Goal: Check status: Check status

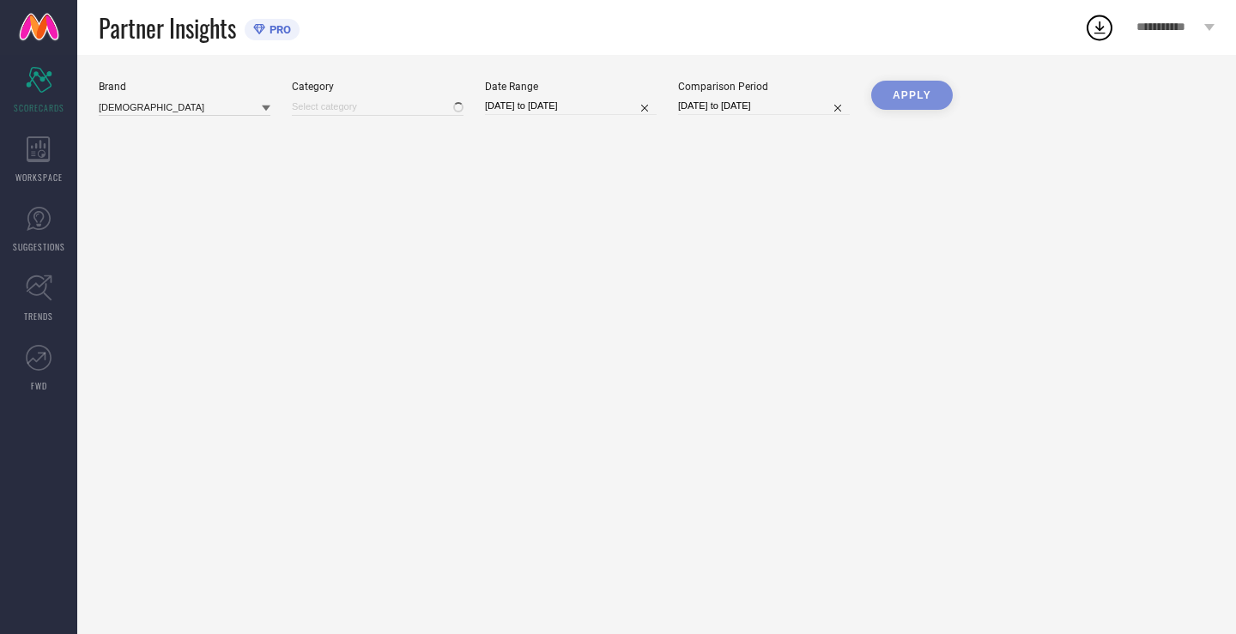
type input "All"
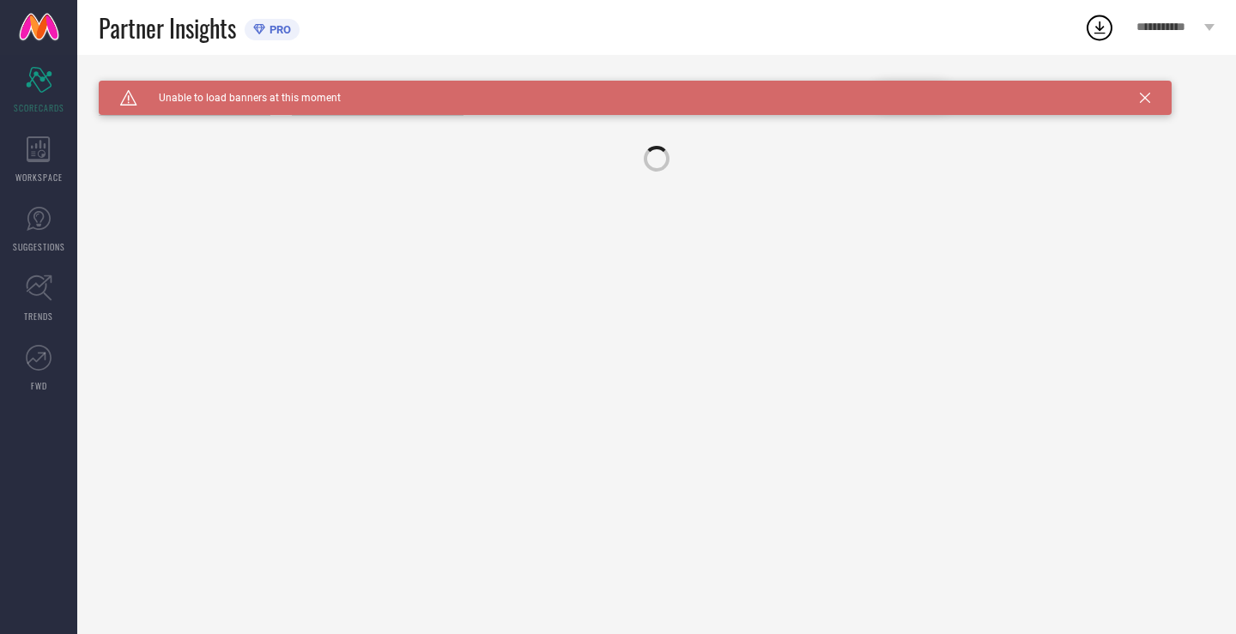
click at [1153, 106] on div "Caution Created with Sketch. Unable to load banners at this moment" at bounding box center [635, 98] width 1073 height 34
click at [1150, 106] on div "Caution Created with Sketch. Unable to load banners at this moment" at bounding box center [635, 98] width 1073 height 34
click at [1149, 106] on div "Caution Created with Sketch. Unable to load banners at this moment" at bounding box center [635, 98] width 1073 height 34
click at [1144, 102] on icon at bounding box center [1145, 98] width 10 height 10
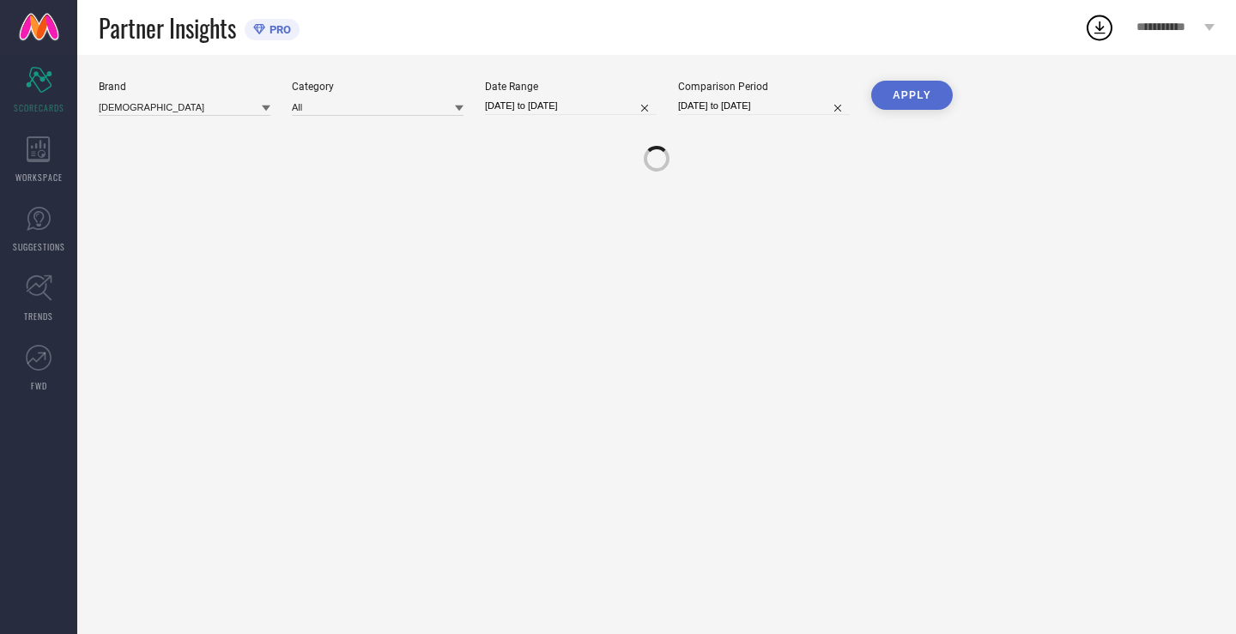
click at [601, 99] on input "[DATE] to [DATE]" at bounding box center [571, 106] width 172 height 18
select select "8"
select select "2025"
select select "9"
select select "2025"
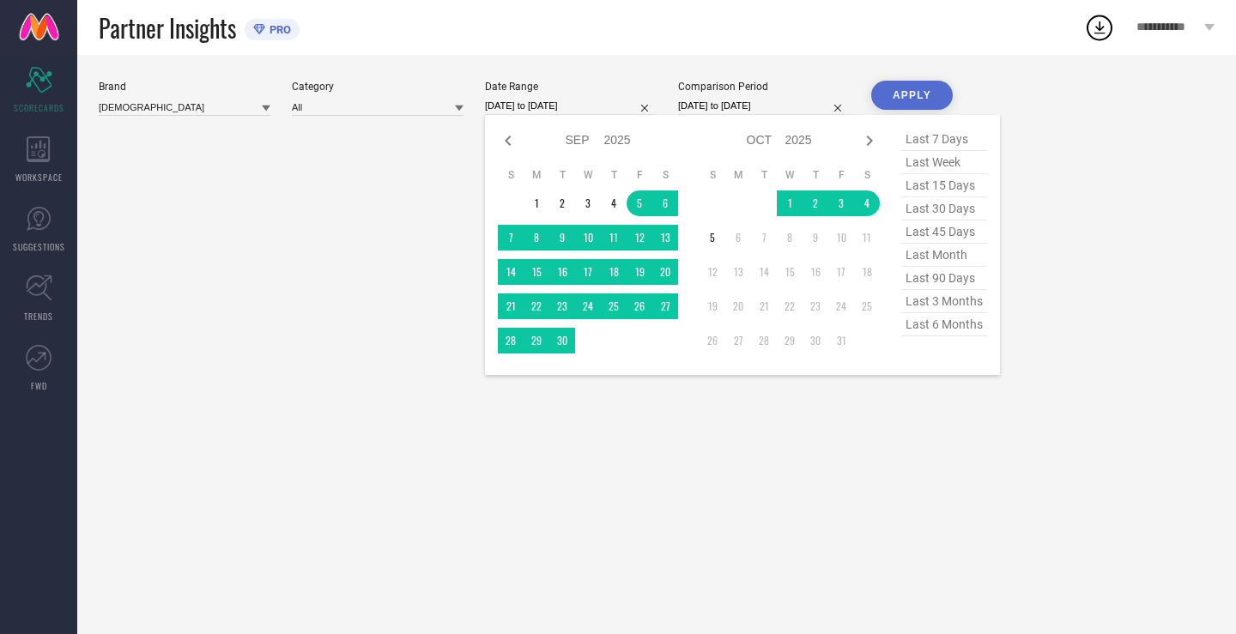
click at [910, 207] on span "last 30 days" at bounding box center [944, 208] width 86 height 23
type input "[DATE] to [DATE]"
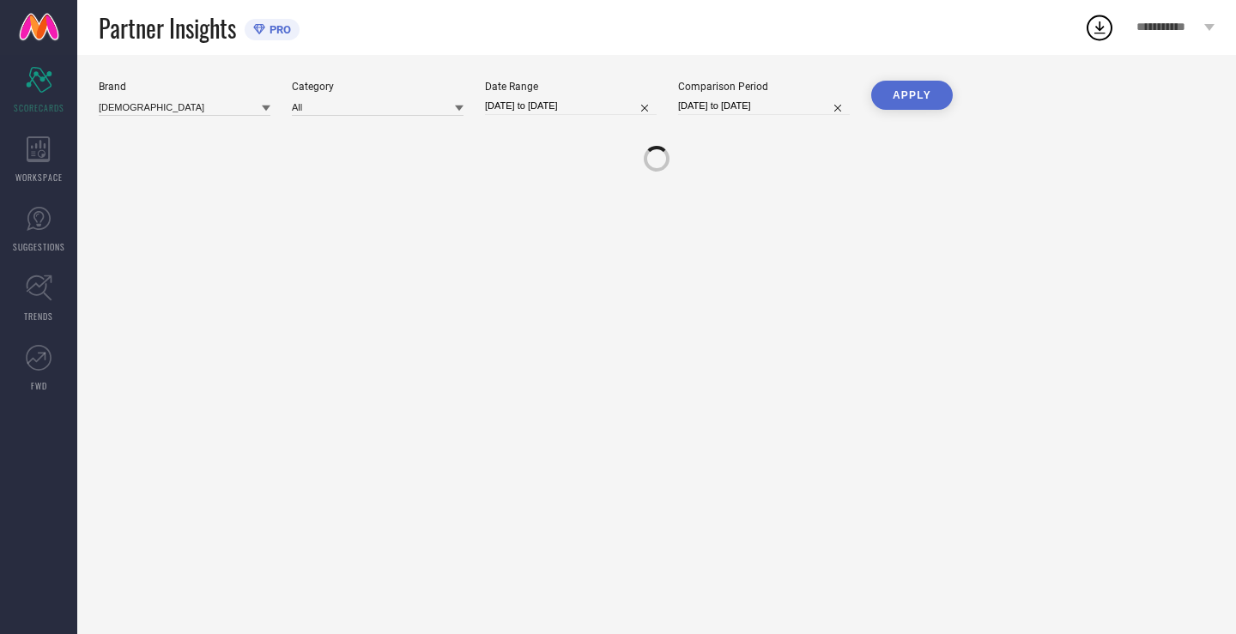
select select "8"
select select "2025"
select select "9"
select select "2025"
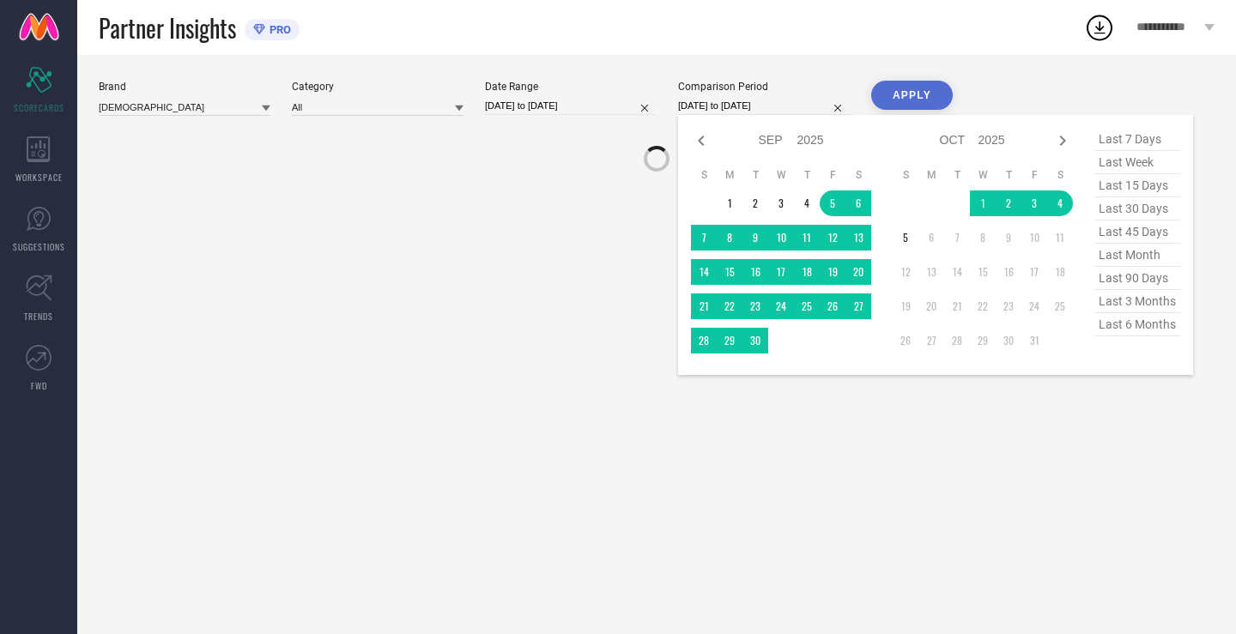
click at [780, 112] on input "[DATE] to [DATE]" at bounding box center [764, 106] width 172 height 18
click at [1106, 211] on span "last 30 days" at bounding box center [1138, 208] width 86 height 23
type input "[DATE] to [DATE]"
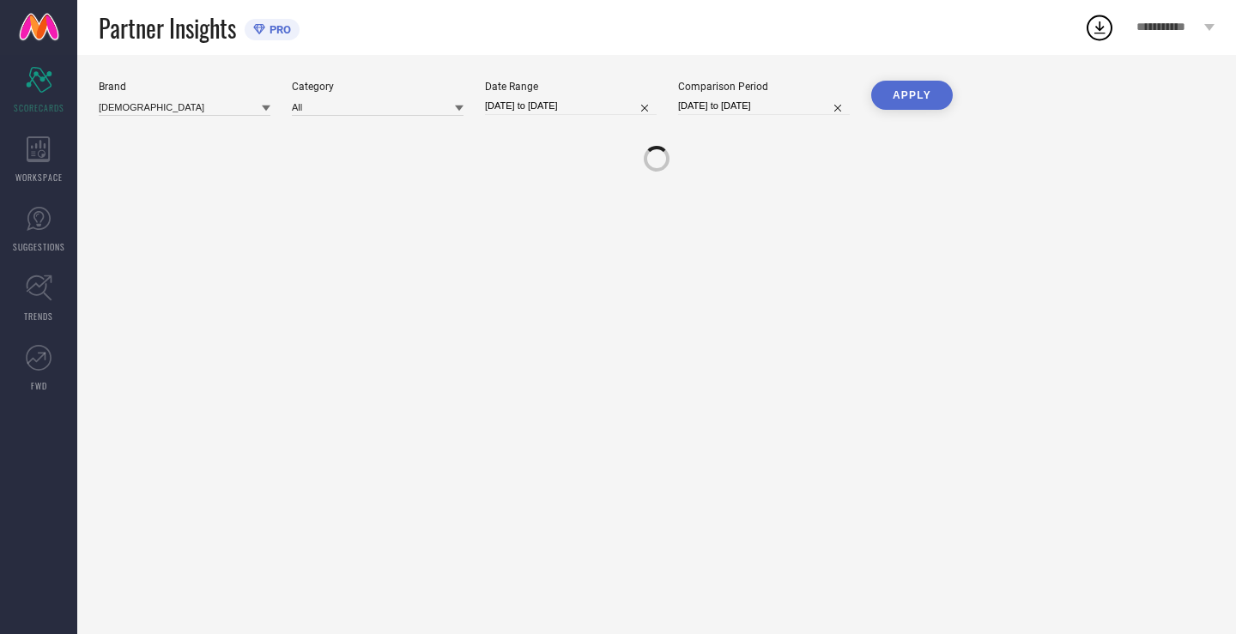
click at [900, 97] on button "APPLY" at bounding box center [912, 95] width 82 height 29
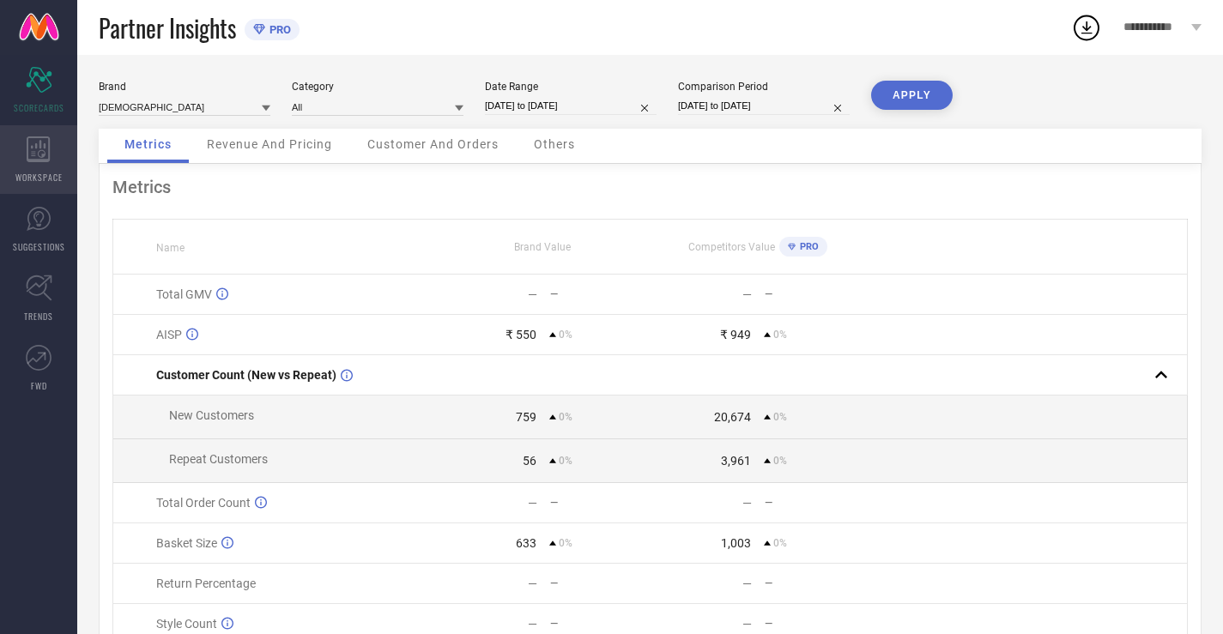
click at [29, 136] on icon at bounding box center [39, 149] width 24 height 26
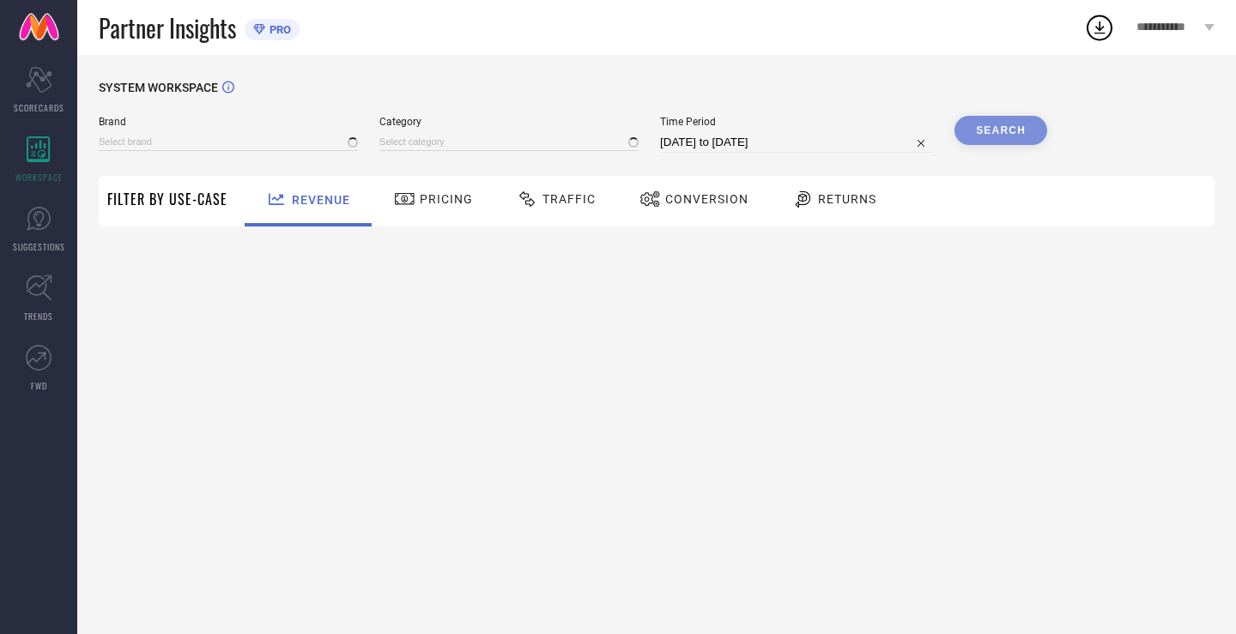
type input "[DEMOGRAPHIC_DATA]"
type input "All"
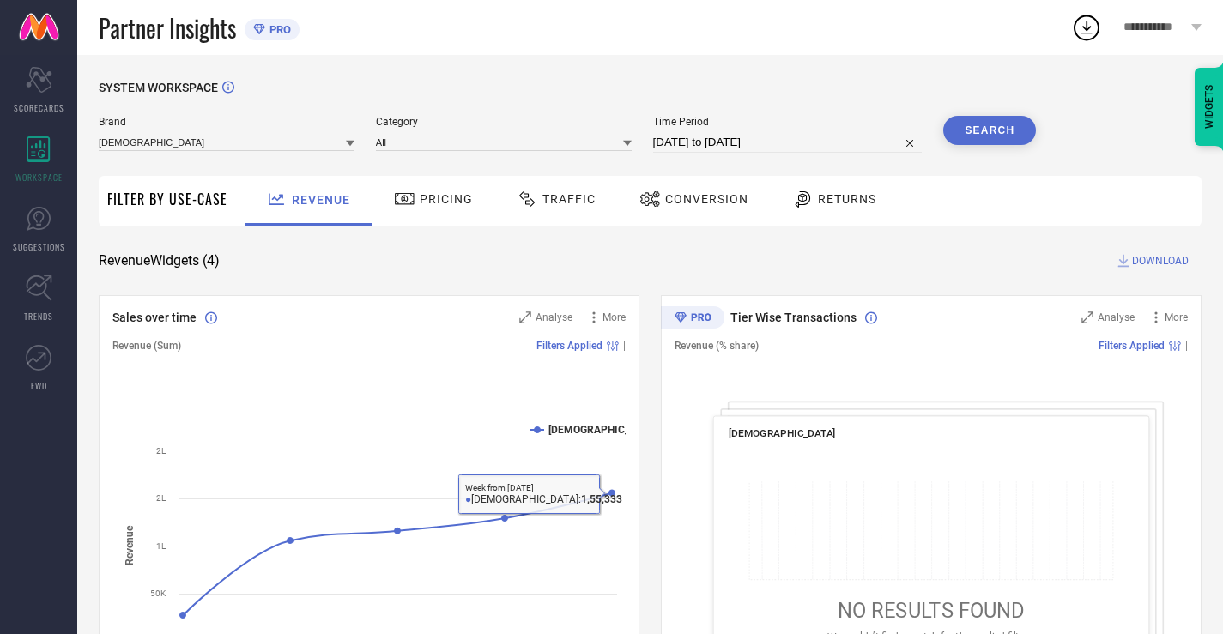
click at [452, 212] on div "Pricing" at bounding box center [434, 199] width 88 height 29
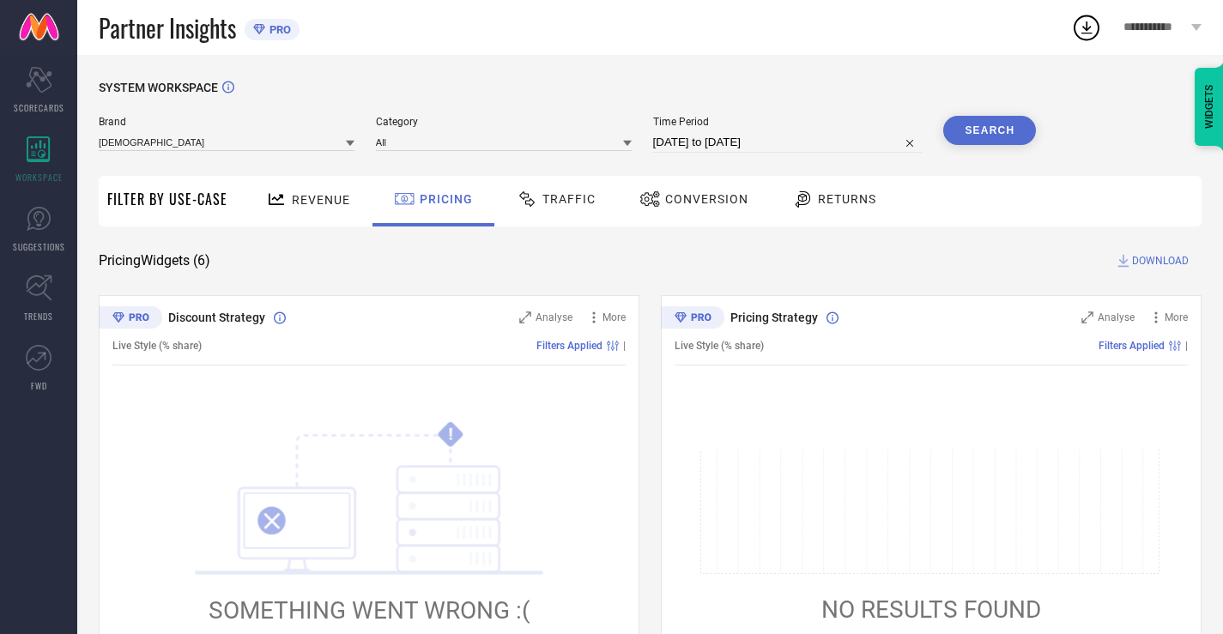
click at [526, 218] on div "Traffic" at bounding box center [556, 201] width 122 height 51
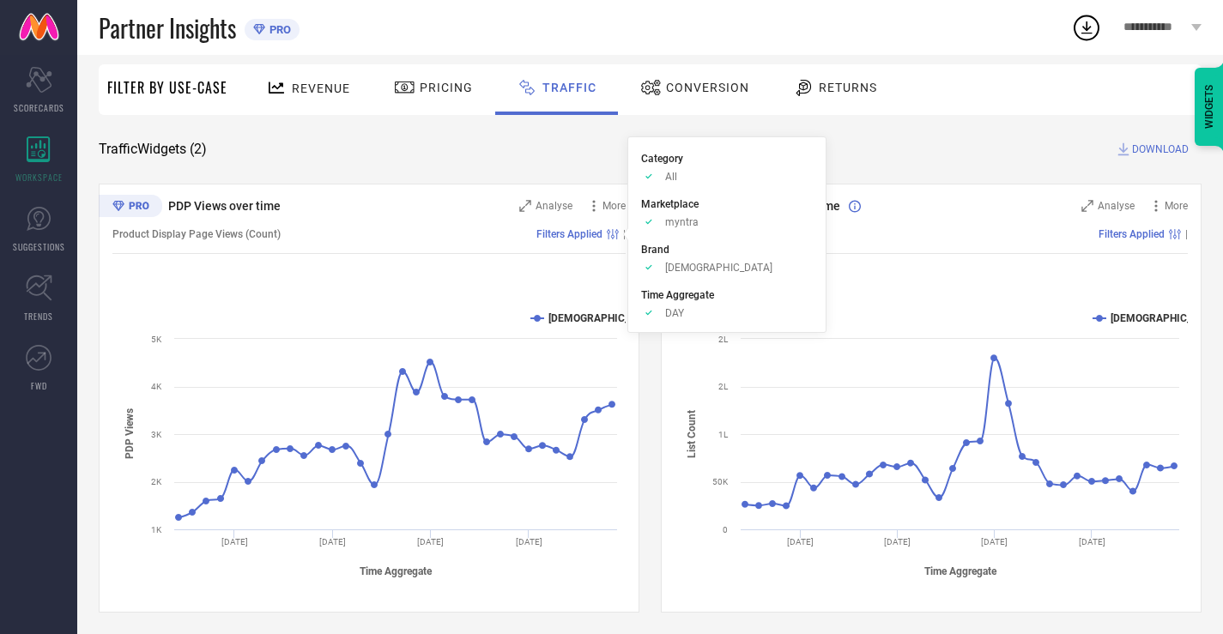
scroll to position [117, 0]
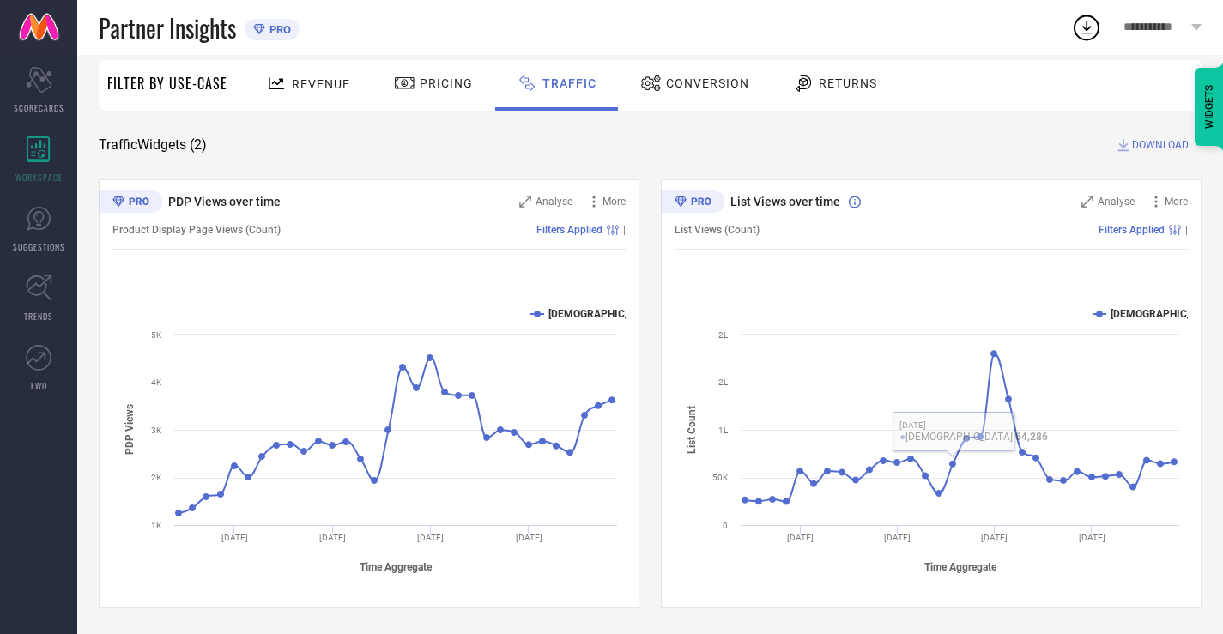
click at [652, 94] on div "Conversion" at bounding box center [695, 83] width 118 height 29
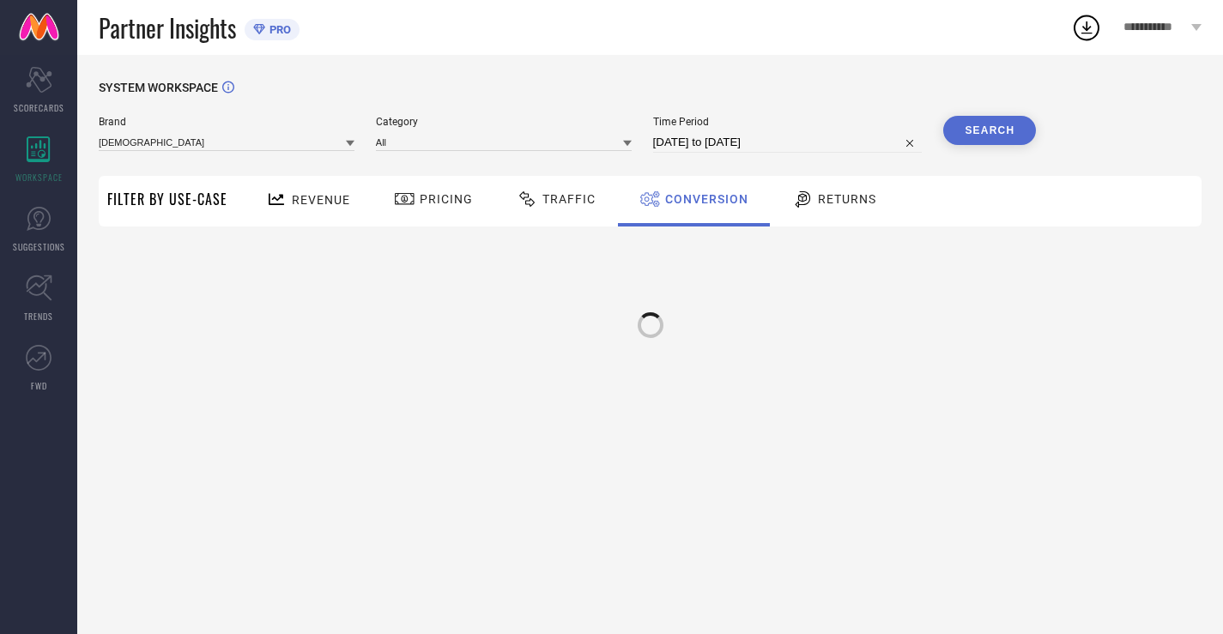
scroll to position [0, 0]
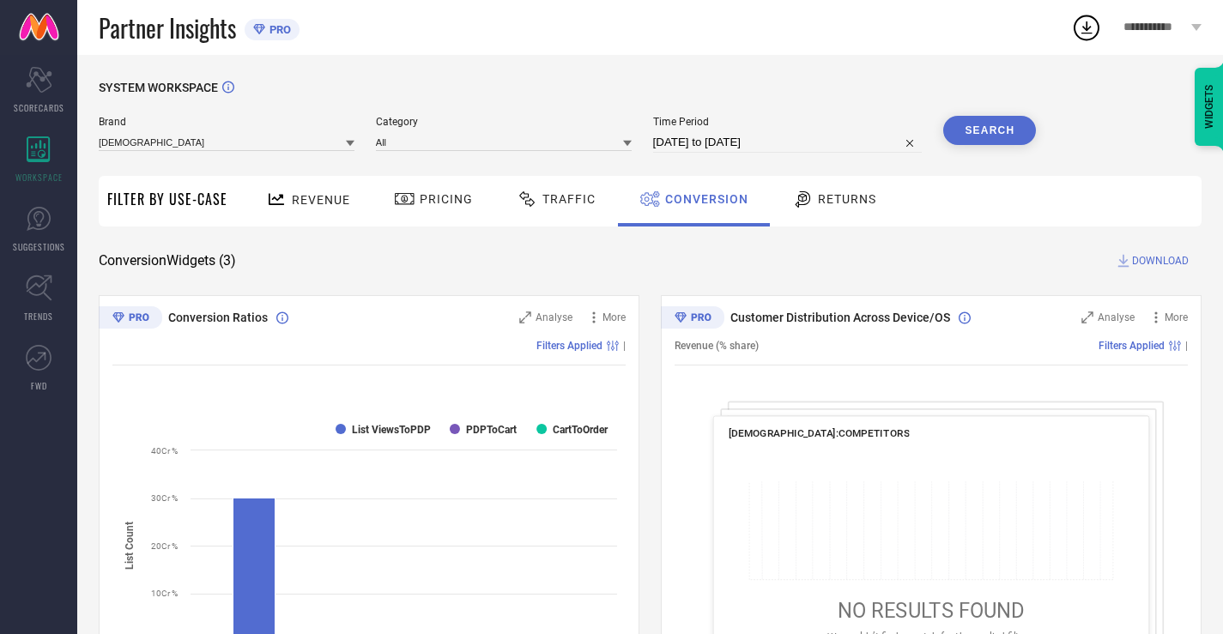
click at [830, 206] on span "Returns" at bounding box center [847, 199] width 58 height 14
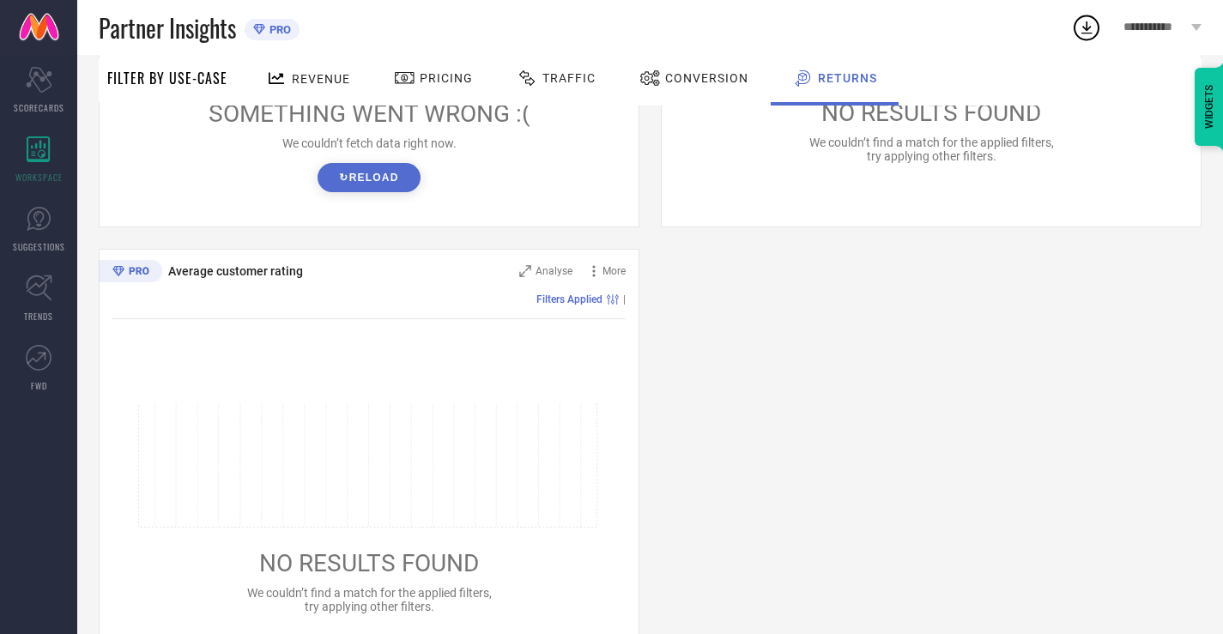
scroll to position [700, 0]
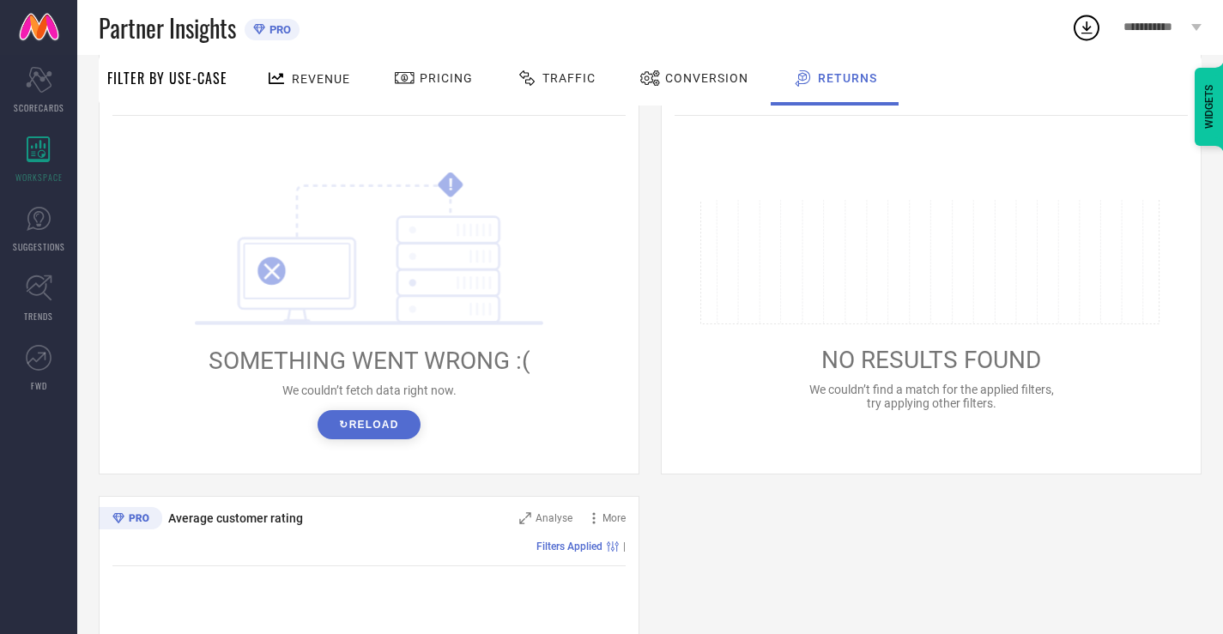
click at [373, 414] on button "↻ Reload" at bounding box center [369, 424] width 102 height 29
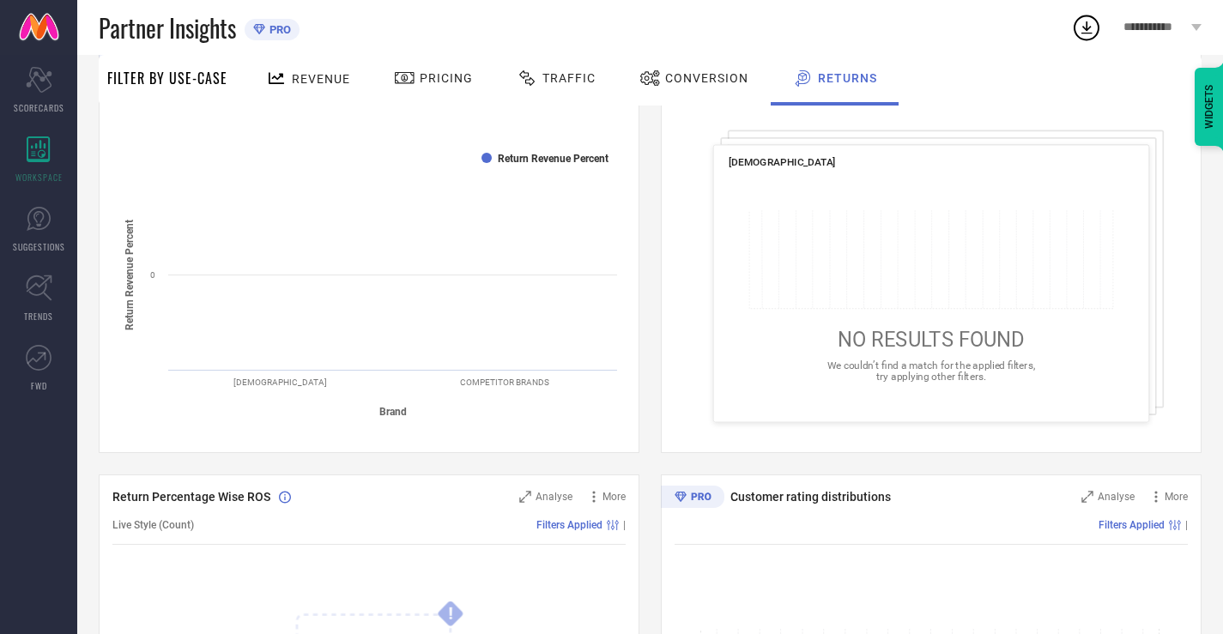
scroll to position [0, 0]
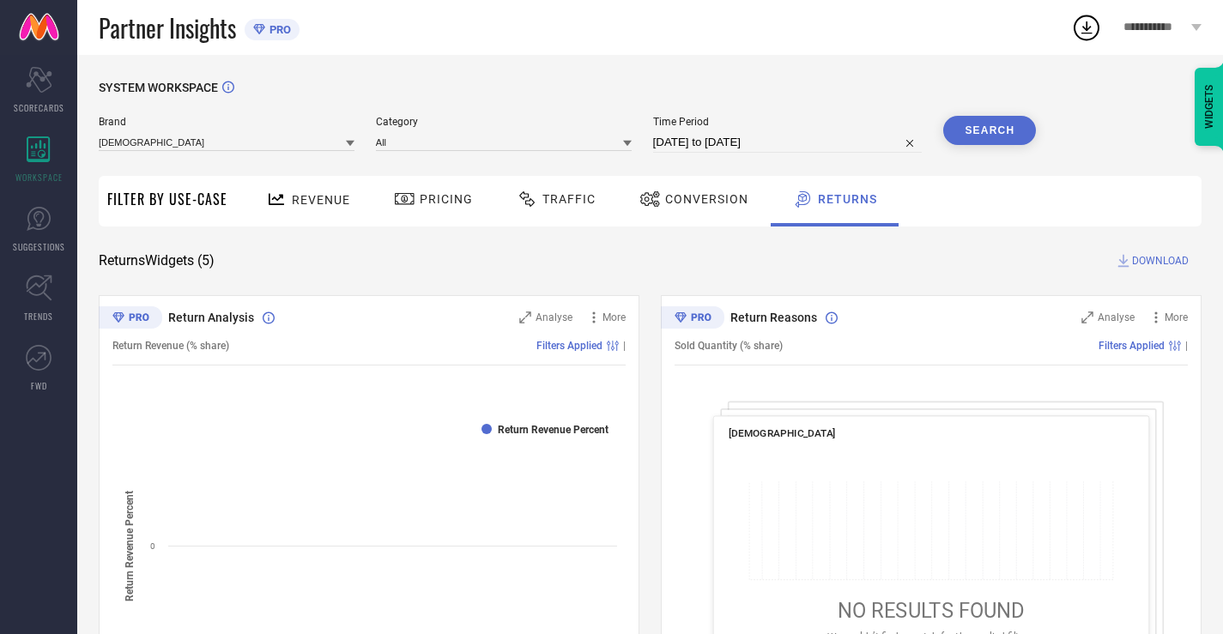
click at [529, 179] on div "Traffic" at bounding box center [556, 201] width 122 height 51
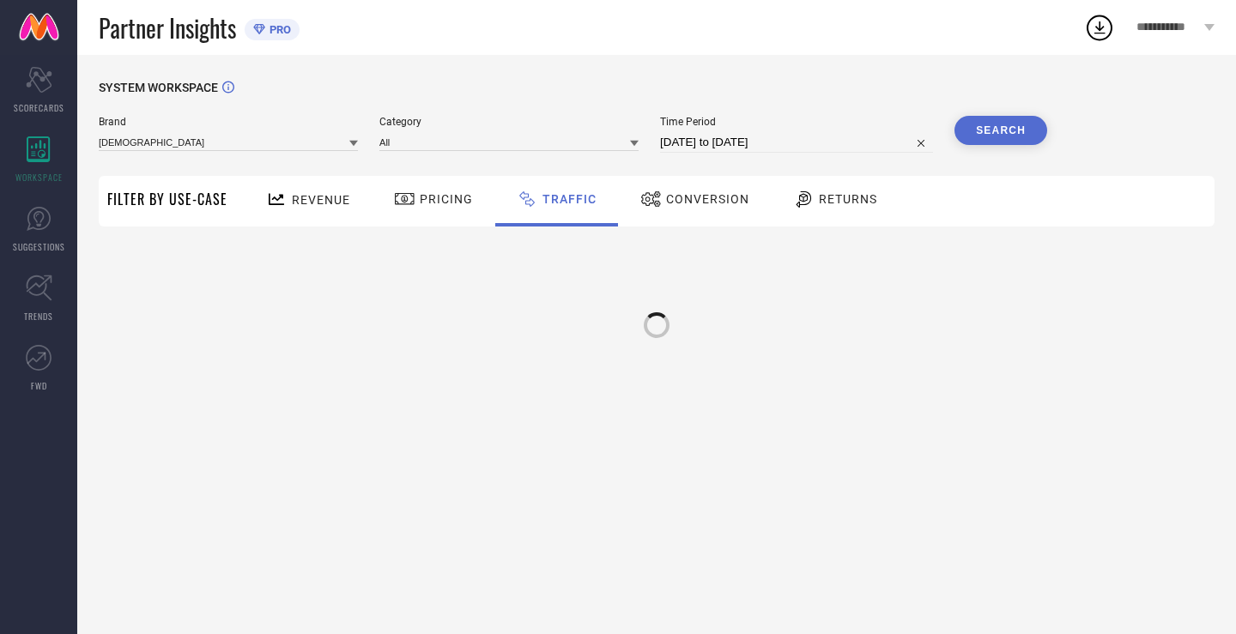
click at [373, 194] on div "Pricing" at bounding box center [434, 201] width 122 height 51
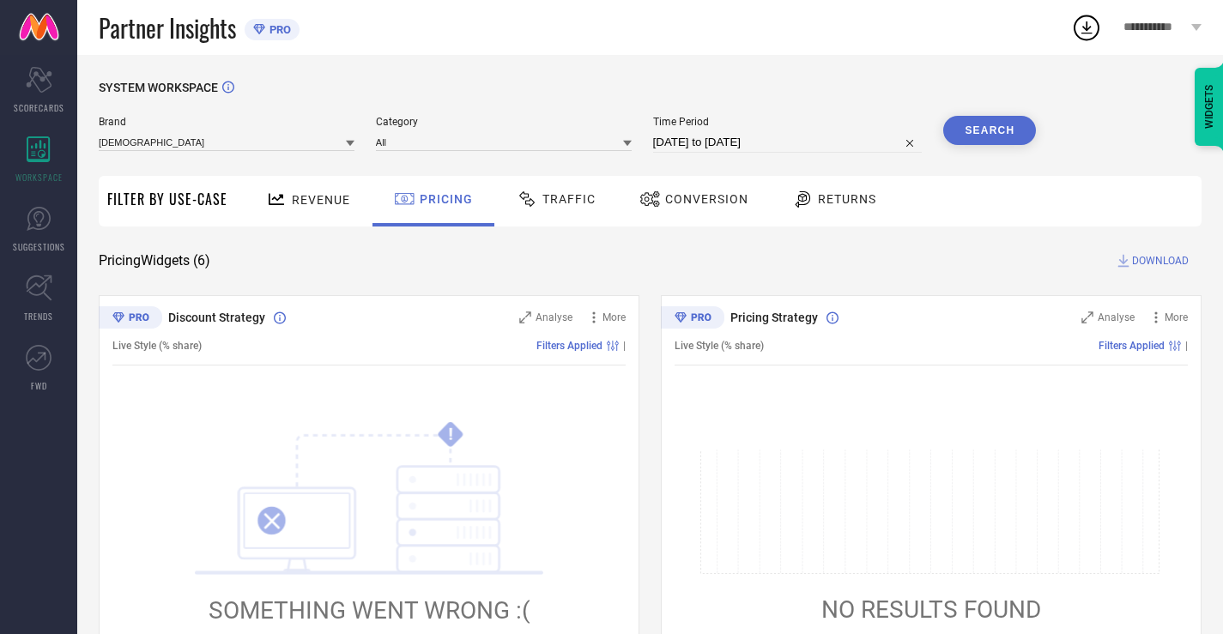
click at [275, 225] on div "Revenue" at bounding box center [308, 201] width 127 height 51
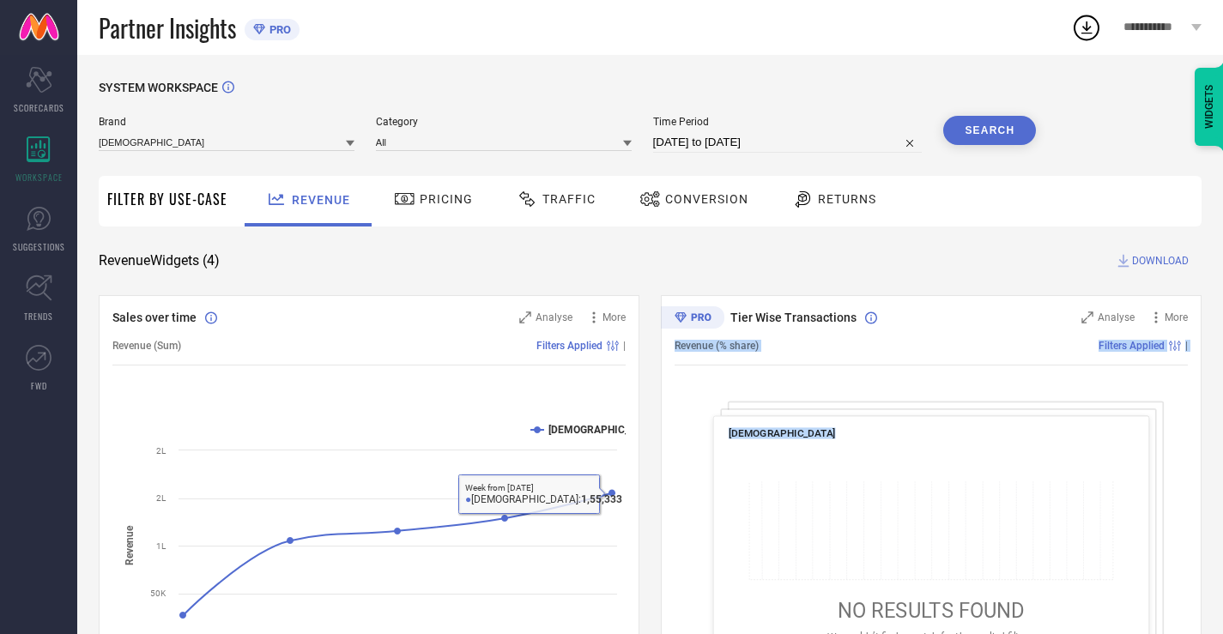
drag, startPoint x: 1227, startPoint y: 523, endPoint x: 1226, endPoint y: 531, distance: 8.6
click at [1223, 531] on html "**********" at bounding box center [611, 317] width 1223 height 634
